Goal: Task Accomplishment & Management: Manage account settings

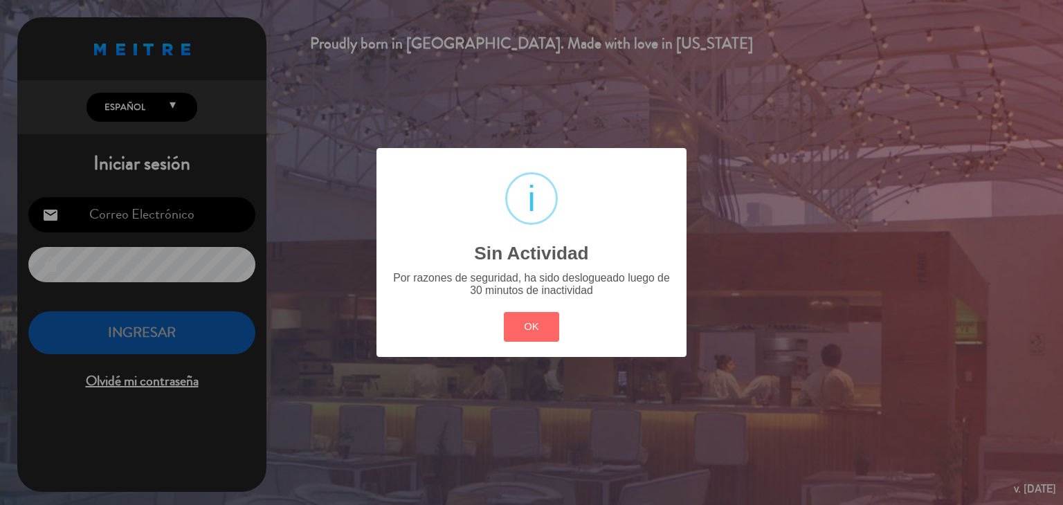
type input "[EMAIL_ADDRESS][DOMAIN_NAME]"
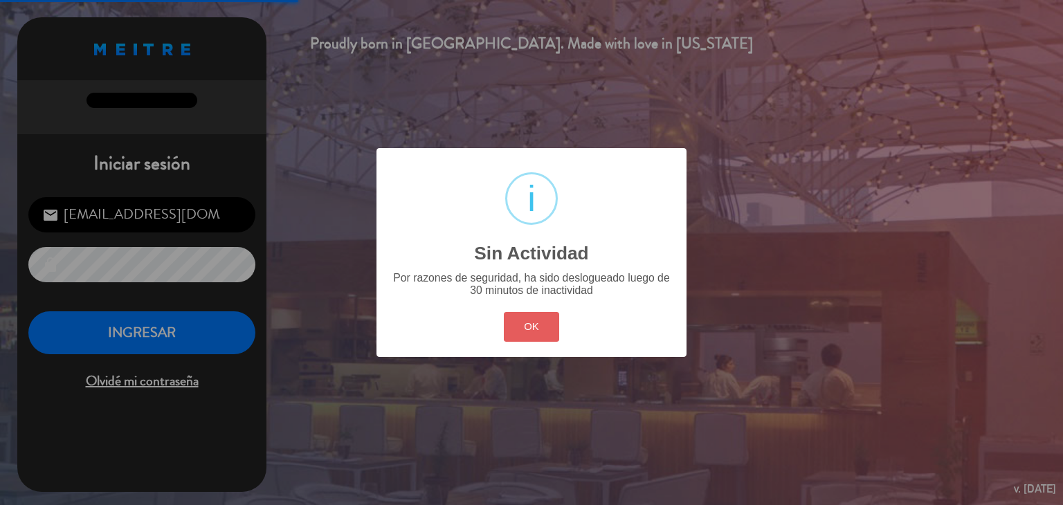
click at [532, 330] on button "OK" at bounding box center [532, 327] width 56 height 30
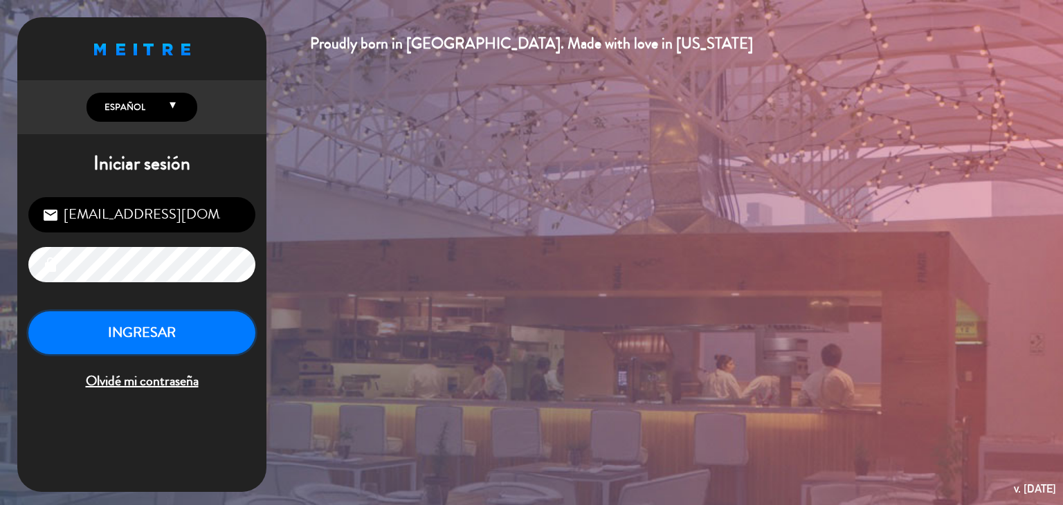
drag, startPoint x: 179, startPoint y: 327, endPoint x: 191, endPoint y: 326, distance: 11.9
click at [178, 327] on button "INGRESAR" at bounding box center [141, 334] width 227 height 44
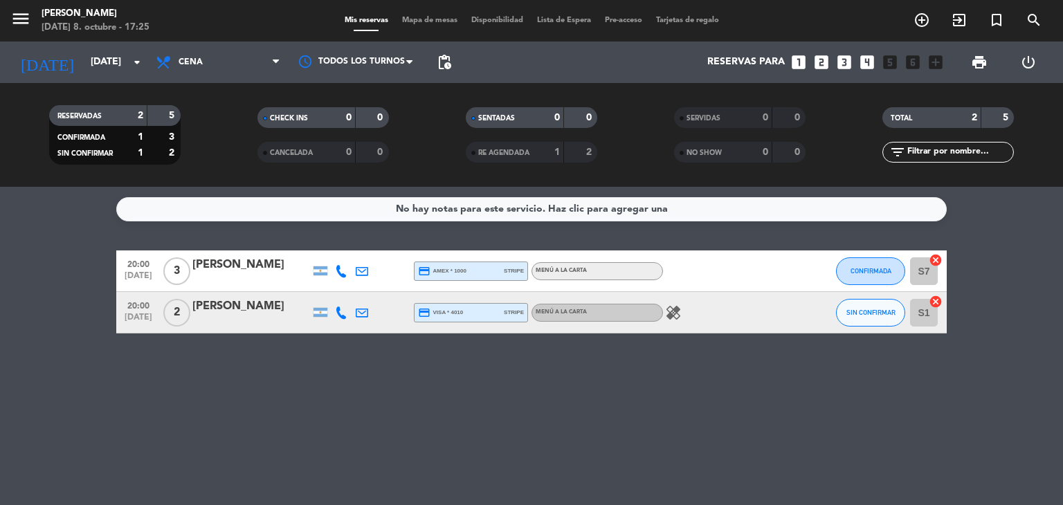
click at [227, 305] on div "[PERSON_NAME]" at bounding box center [251, 307] width 118 height 18
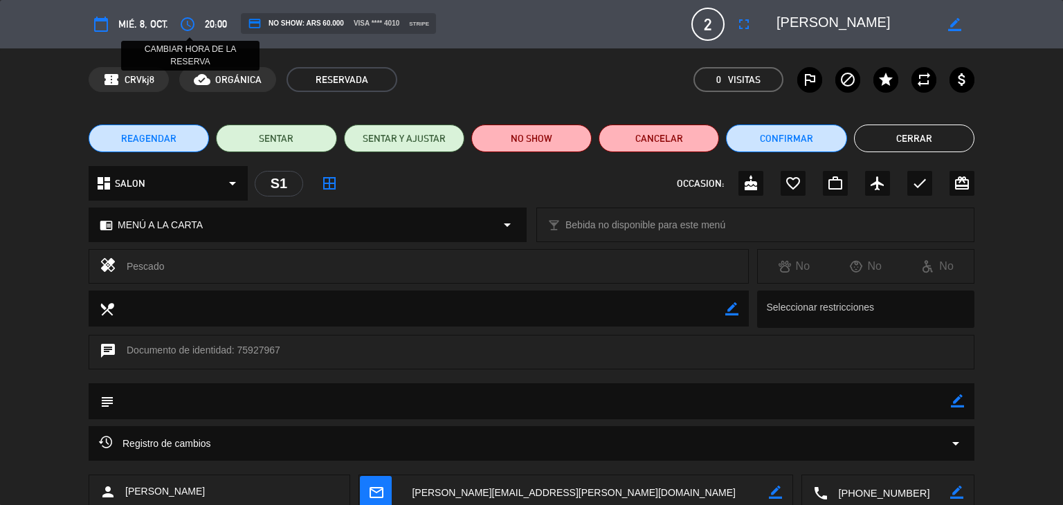
click at [191, 21] on icon "access_time" at bounding box center [187, 24] width 17 height 17
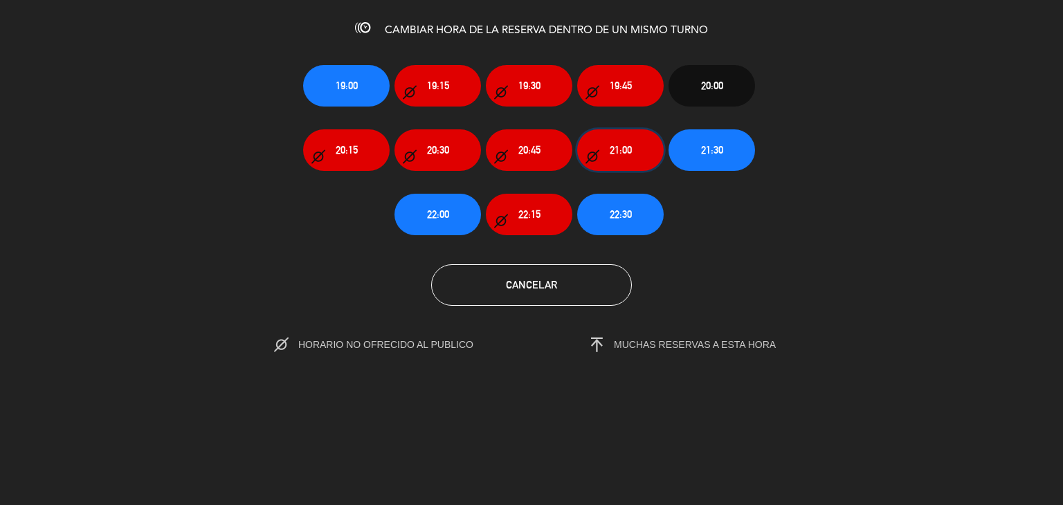
click at [604, 143] on button "21:00" at bounding box center [620, 150] width 87 height 42
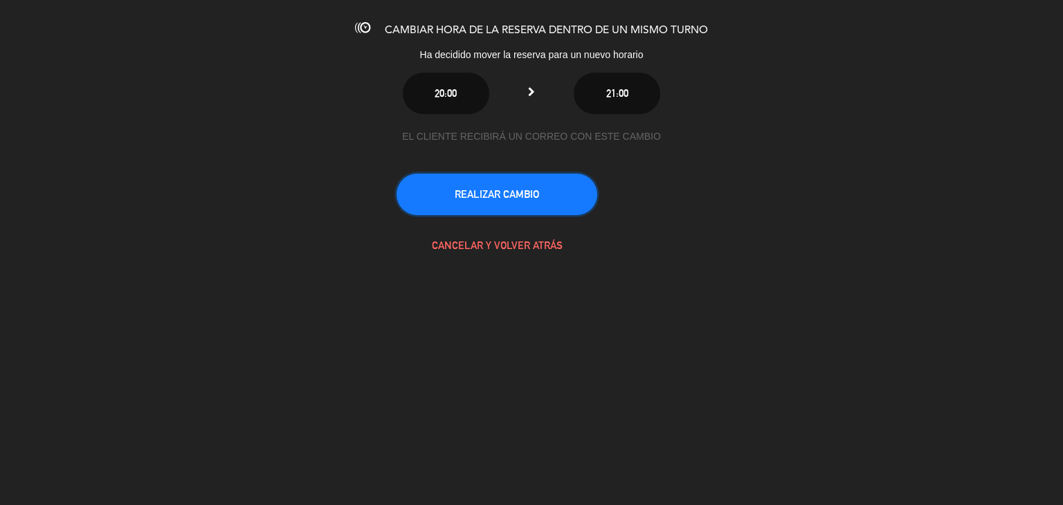
click at [551, 195] on button "REALIZAR CAMBIO" at bounding box center [497, 195] width 201 height 42
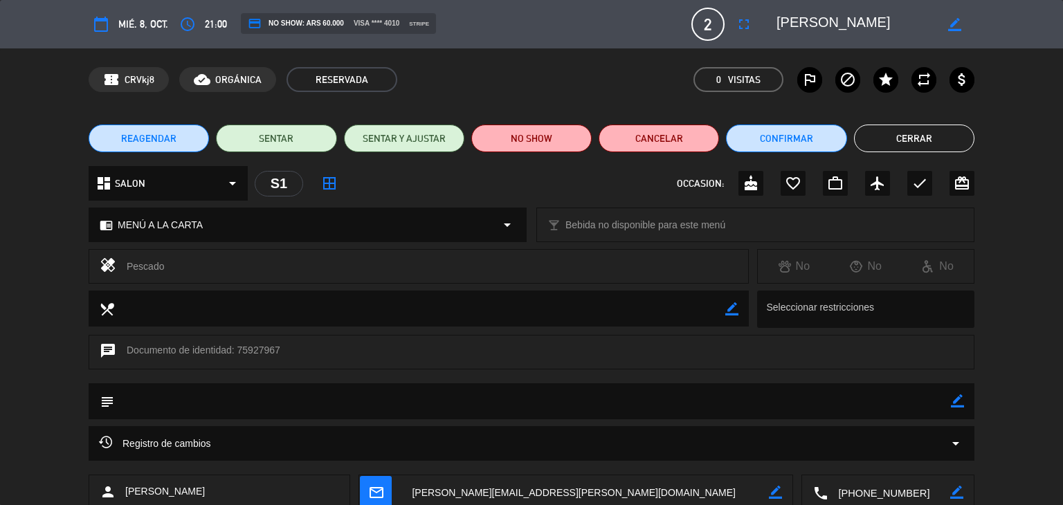
click at [918, 146] on button "Cerrar" at bounding box center [914, 139] width 120 height 28
